Goal: Transaction & Acquisition: Purchase product/service

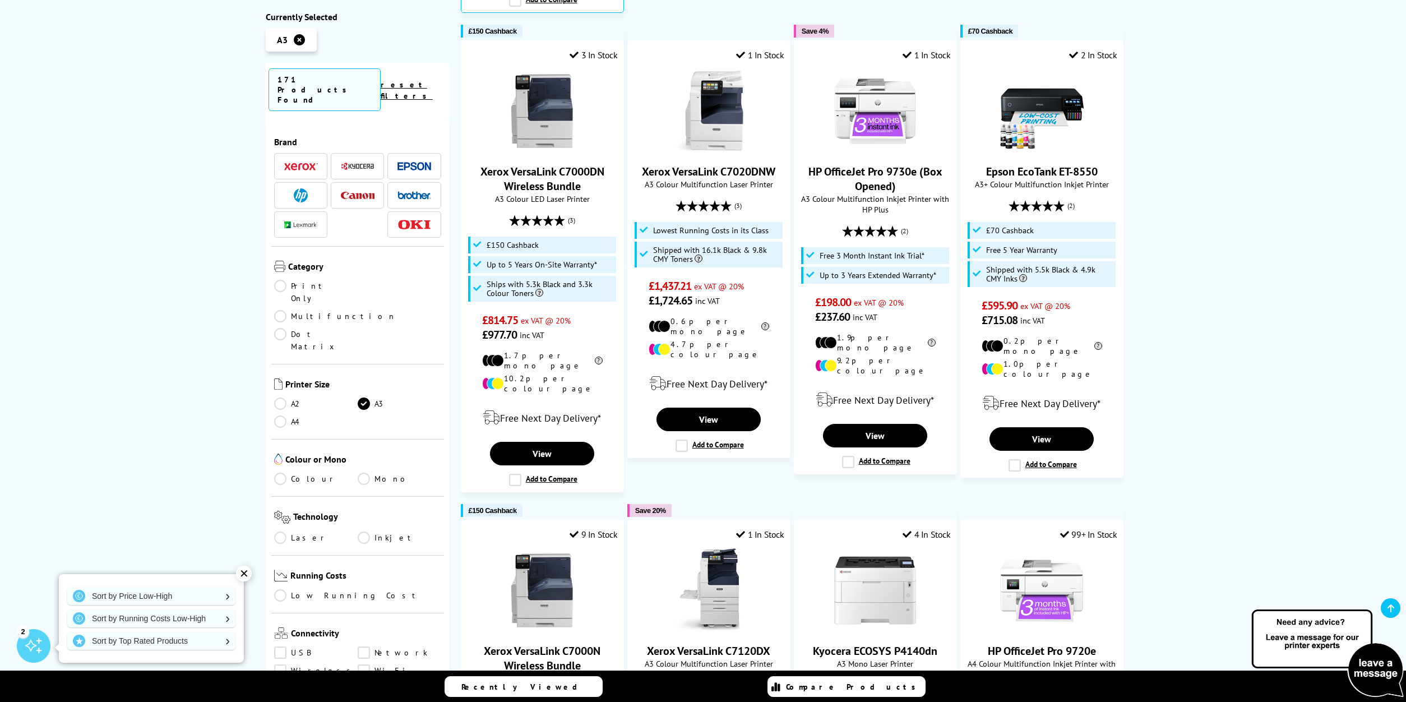
scroll to position [703, 0]
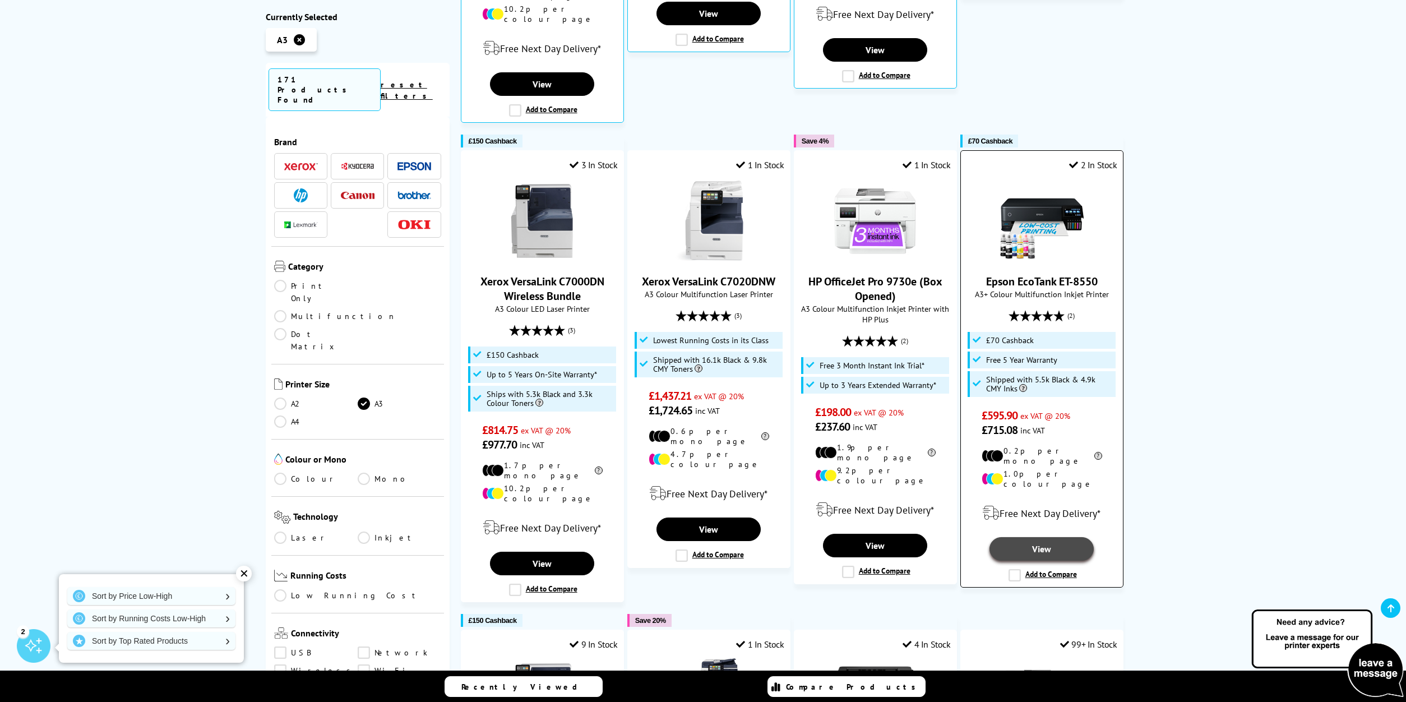
click at [1070, 537] on link "View" at bounding box center [1042, 549] width 104 height 24
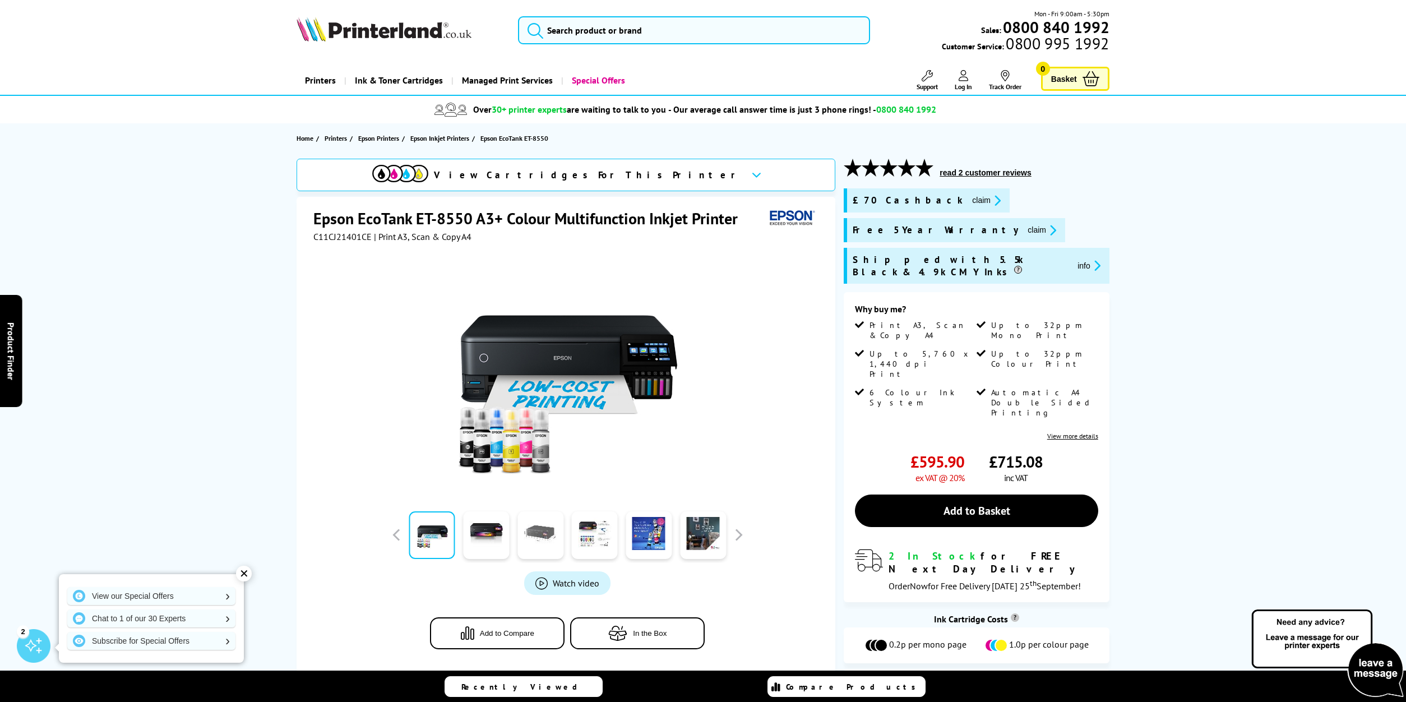
click at [540, 535] on link at bounding box center [540, 535] width 46 height 48
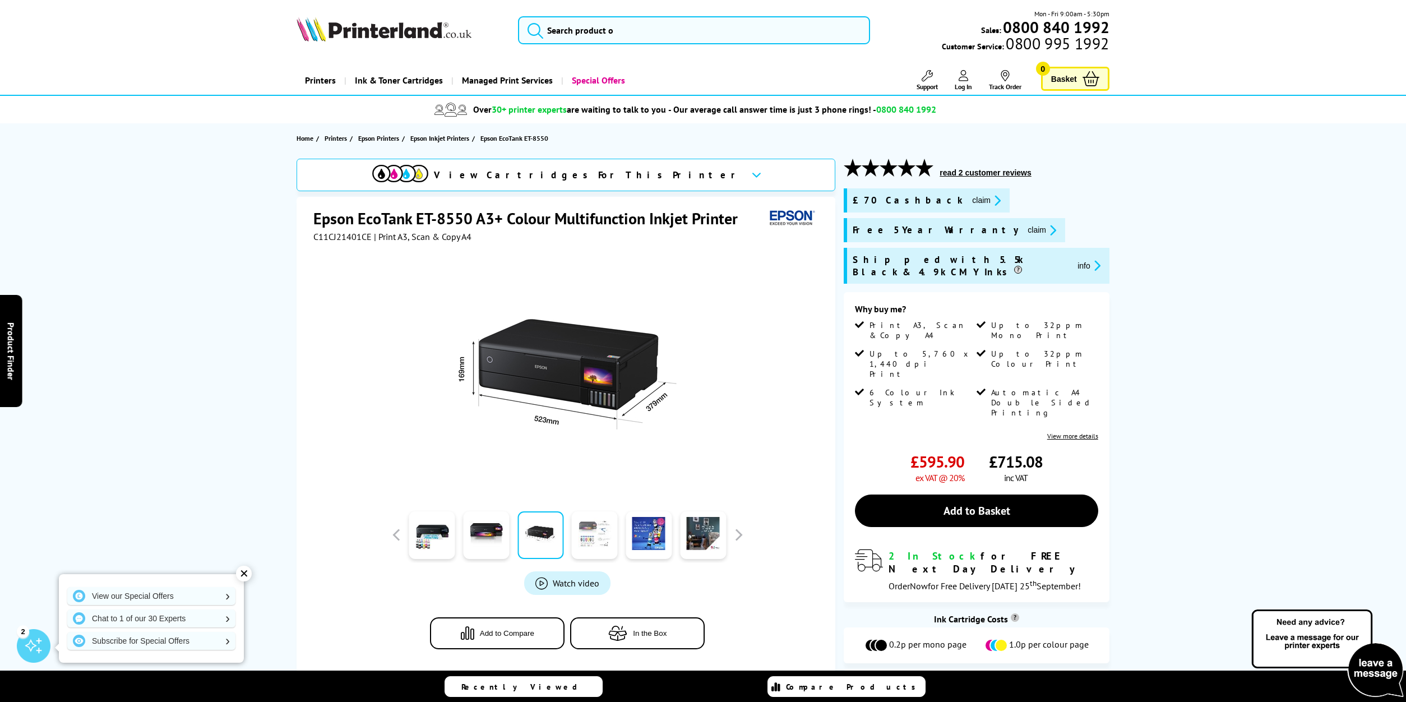
click at [602, 532] on link at bounding box center [595, 535] width 46 height 48
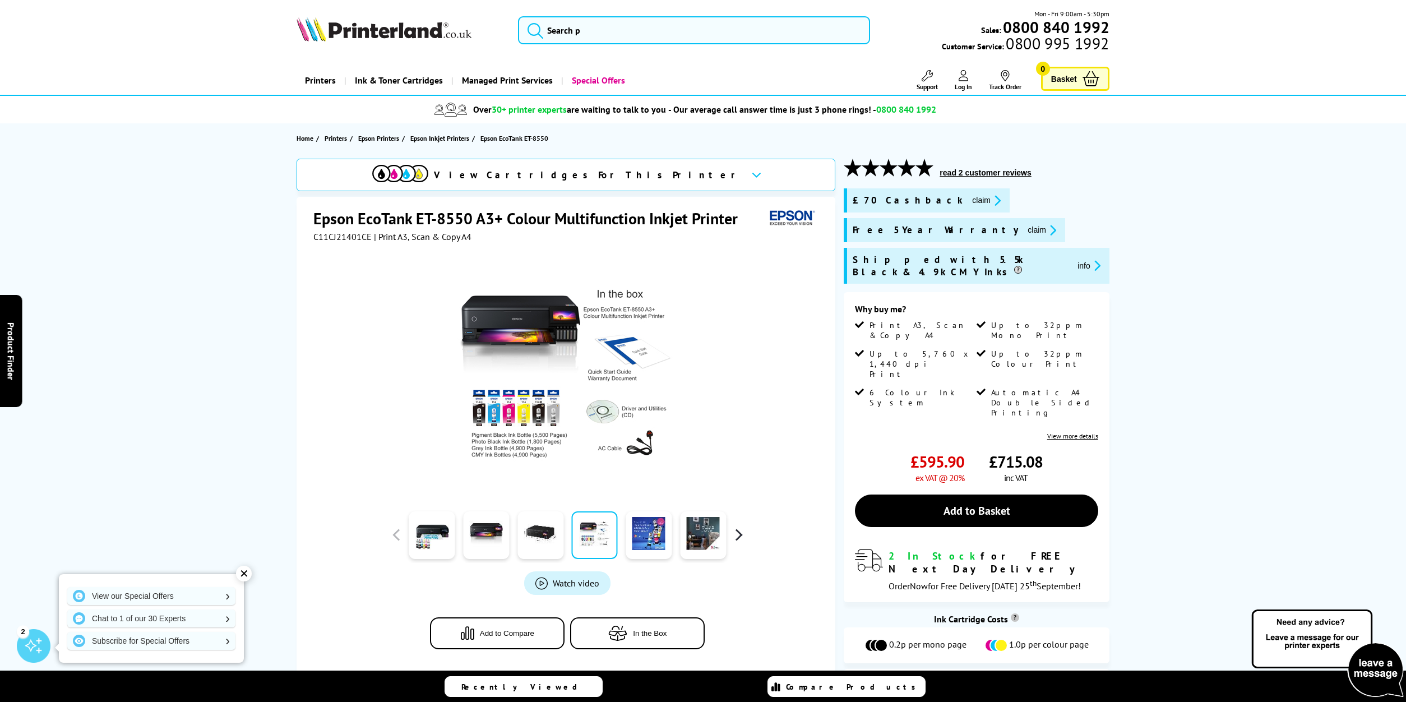
click at [745, 530] on button "button" at bounding box center [738, 534] width 17 height 17
click at [530, 534] on link at bounding box center [540, 535] width 46 height 48
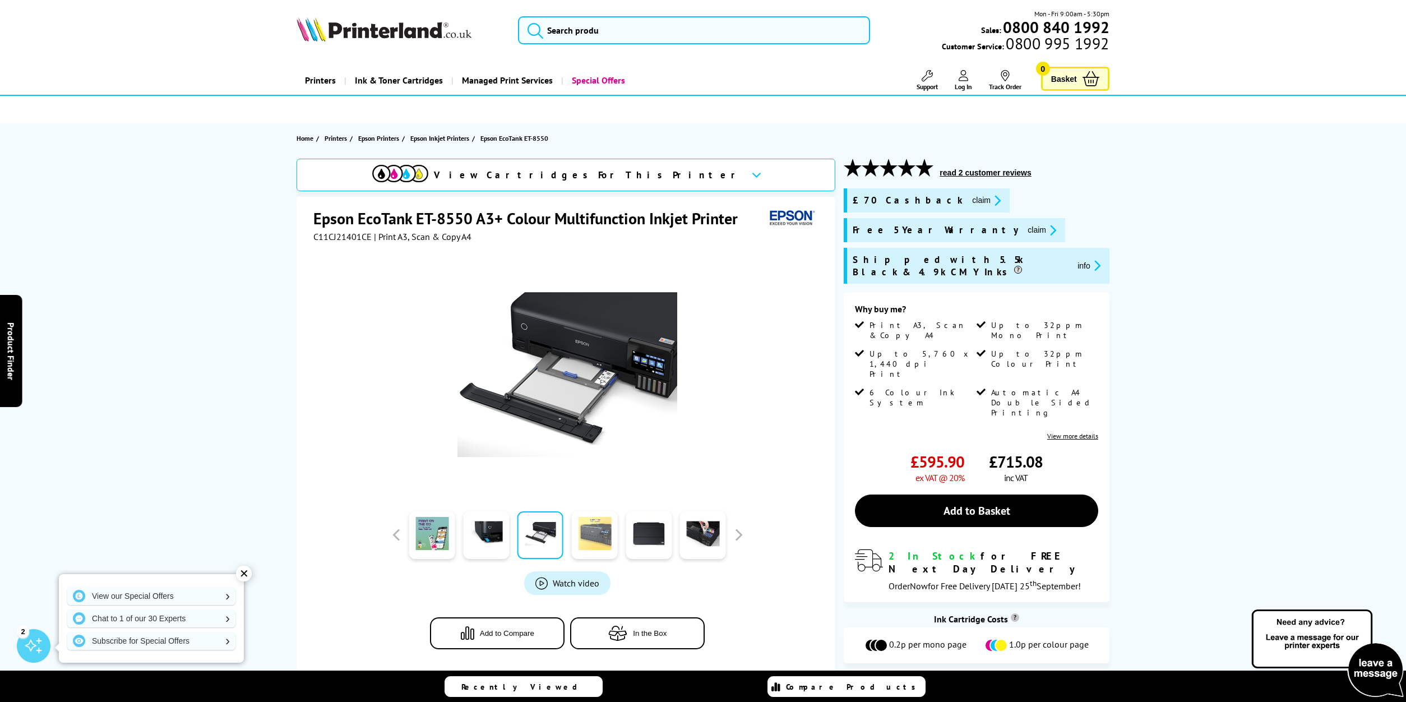
click at [582, 529] on link at bounding box center [595, 535] width 46 height 48
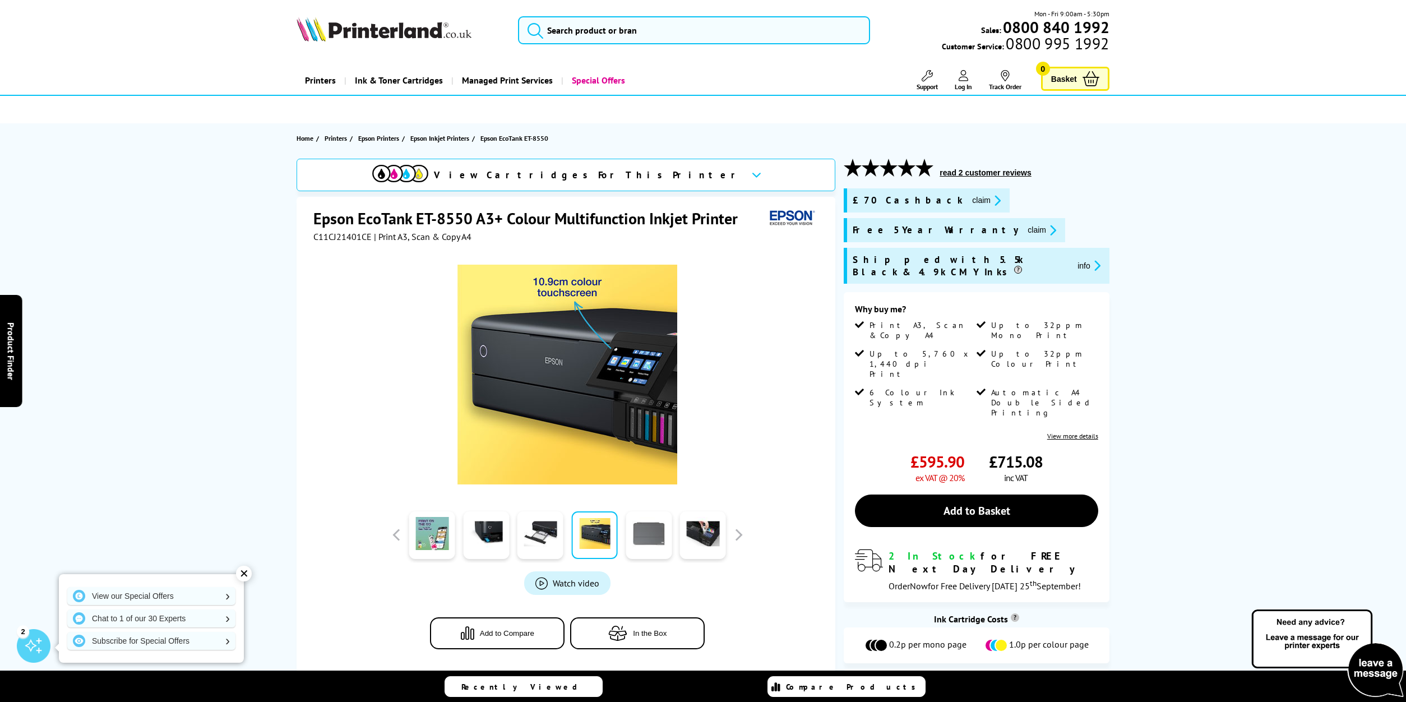
click at [649, 528] on link at bounding box center [649, 535] width 46 height 48
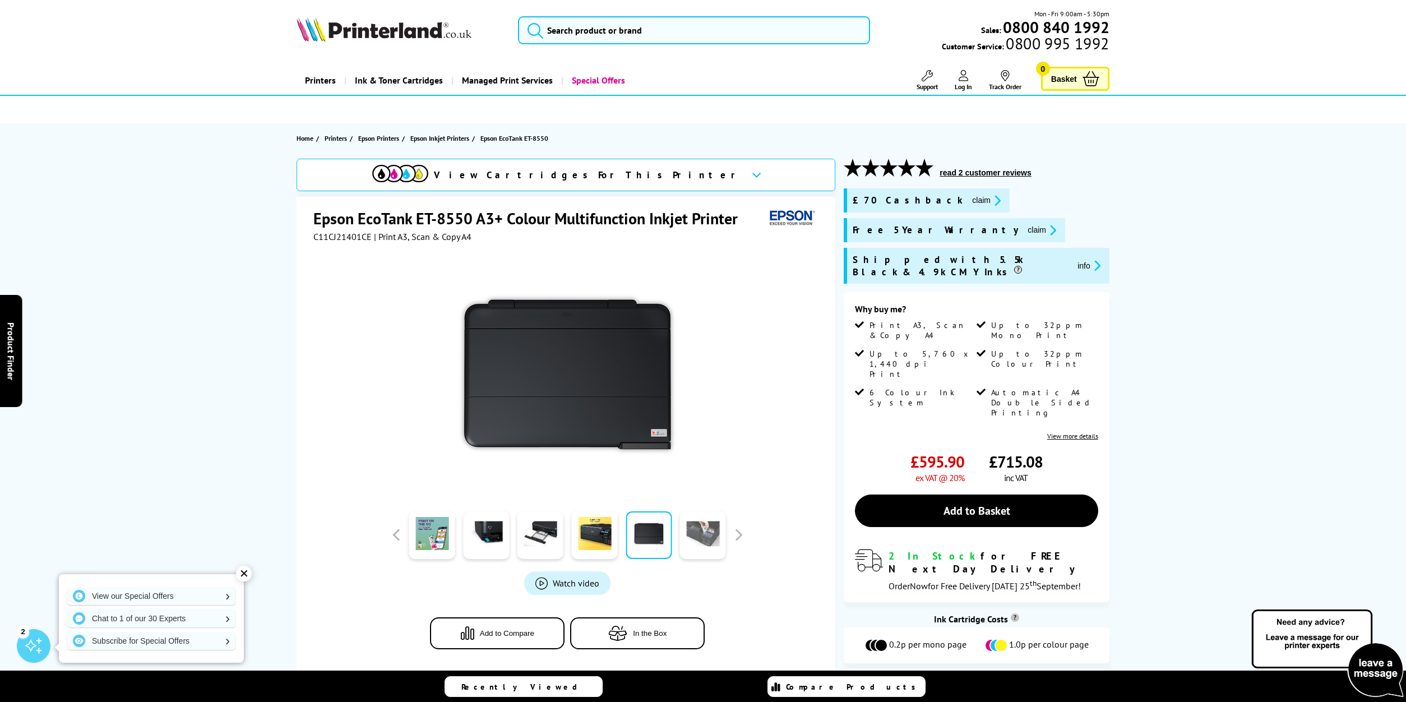
click at [698, 526] on link at bounding box center [703, 535] width 46 height 48
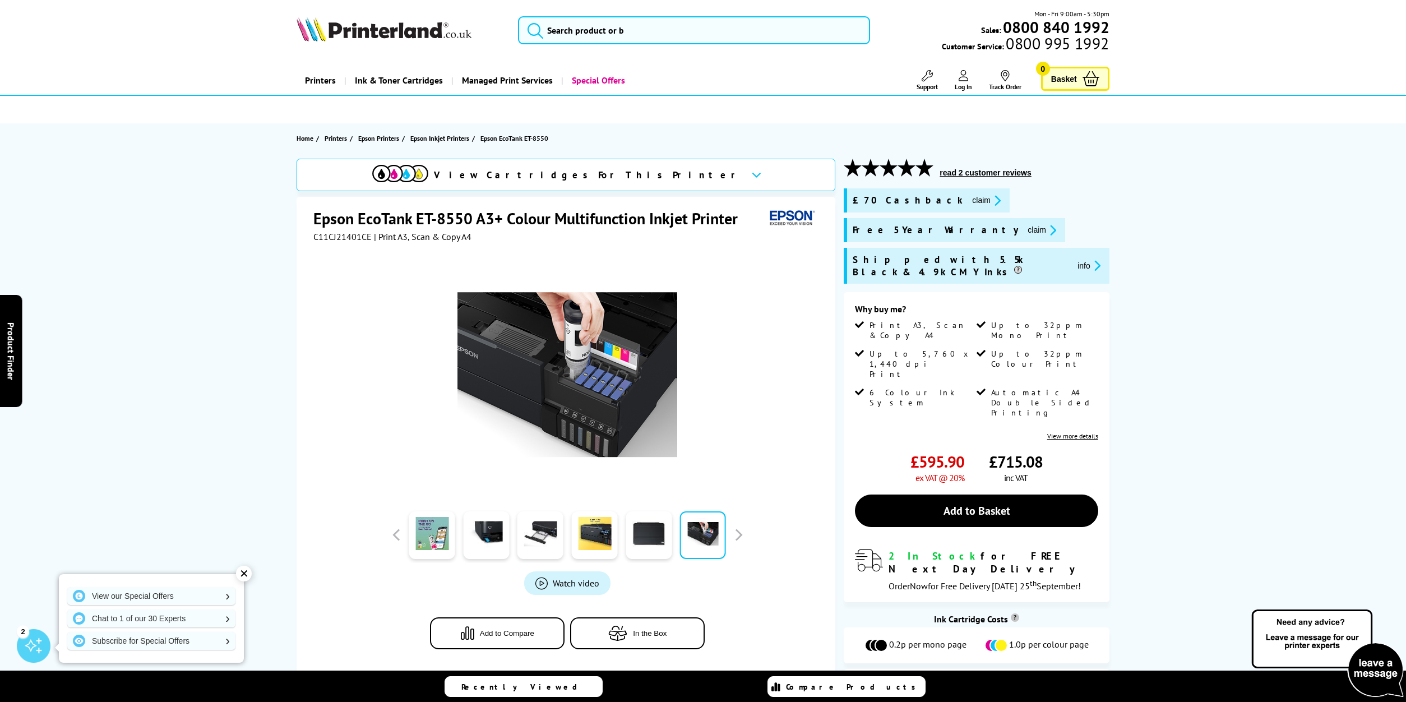
click at [730, 526] on button "button" at bounding box center [738, 534] width 17 height 17
